Goal: Task Accomplishment & Management: Manage account settings

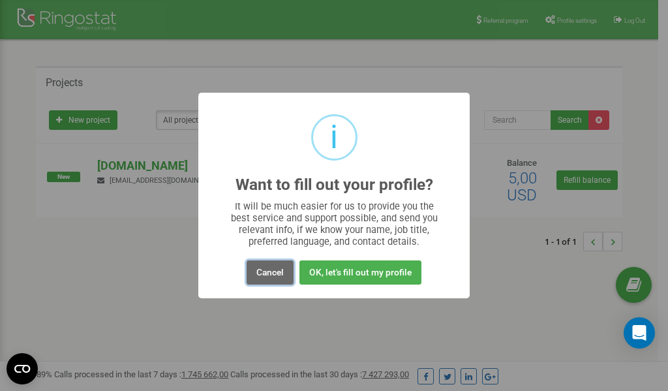
click at [262, 271] on button "Cancel" at bounding box center [270, 272] width 47 height 24
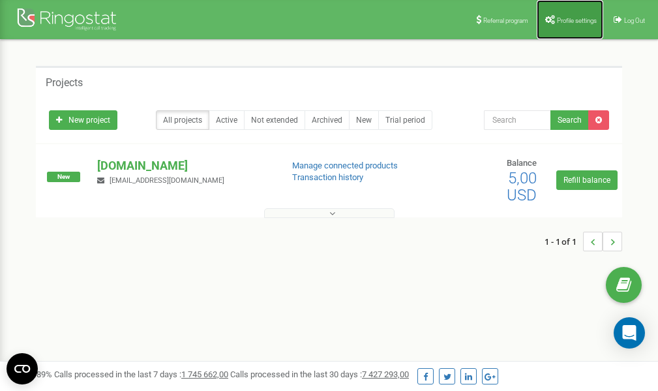
click at [566, 21] on span "Profile settings" at bounding box center [577, 20] width 40 height 7
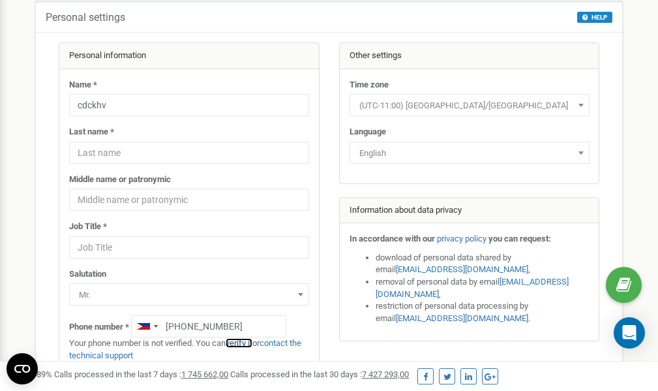
click at [247, 343] on link "verify it" at bounding box center [239, 343] width 27 height 10
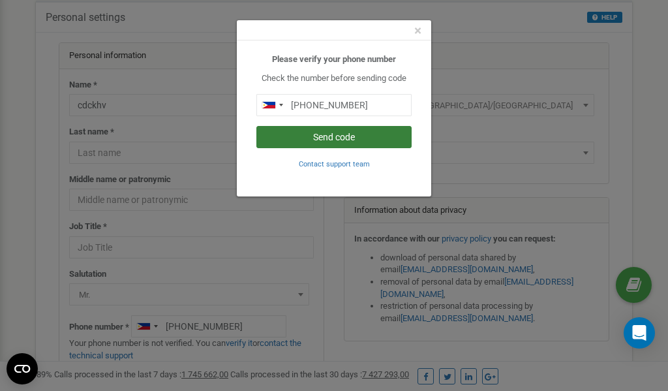
click at [343, 140] on button "Send code" at bounding box center [333, 137] width 155 height 22
